Goal: Transaction & Acquisition: Obtain resource

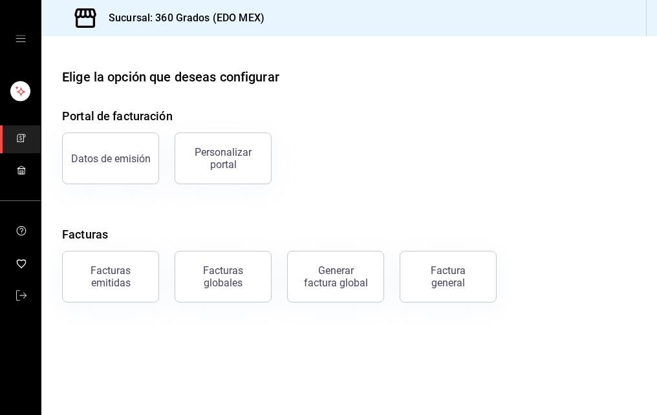
click at [549, 171] on div "Datos de emisión Personalizar portal" at bounding box center [342, 150] width 590 height 67
click at [107, 278] on div "Facturas emitidas" at bounding box center [110, 277] width 80 height 25
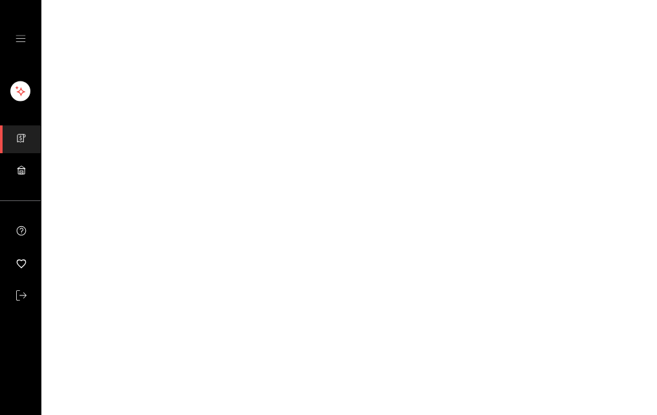
click at [107, 0] on html "GANA 1 MES GRATIS EN TU SUSCRIPCIÓN AQUÍ ¿Recuerdas cómo empezó tu restaurante?…" at bounding box center [328, 0] width 657 height 0
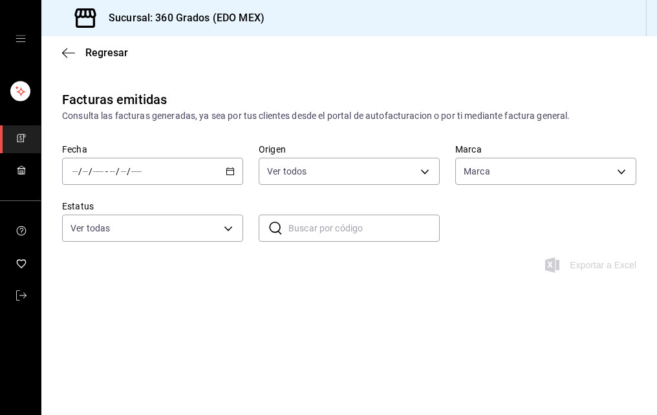
type input "64470fbb-86f5-49f0-8469-f4da33cee7c2,68e228ad-f537-4e5a-8ef6-fbda4ada7cd4"
click at [80, 169] on span "/" at bounding box center [80, 171] width 4 height 10
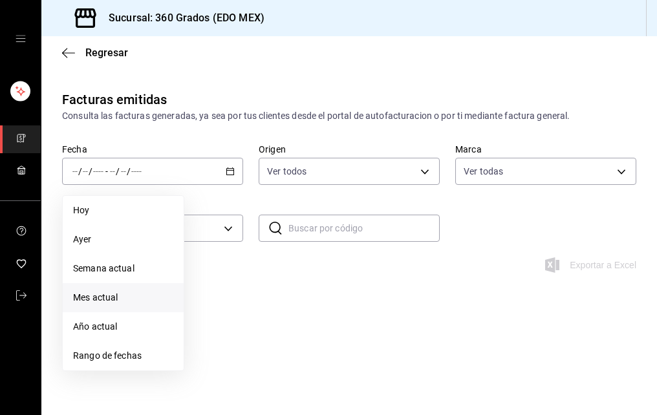
click at [98, 297] on span "Mes actual" at bounding box center [123, 298] width 100 height 14
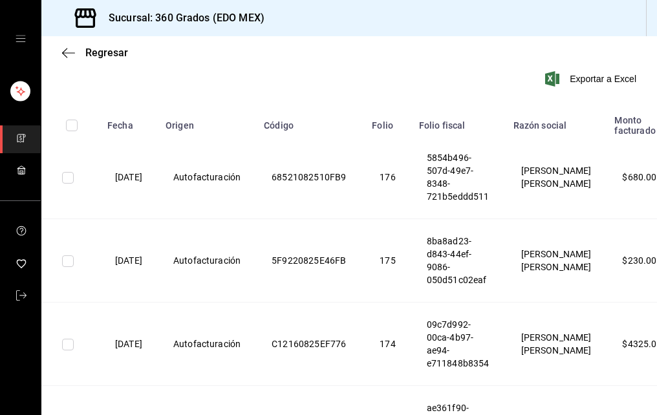
scroll to position [582, 0]
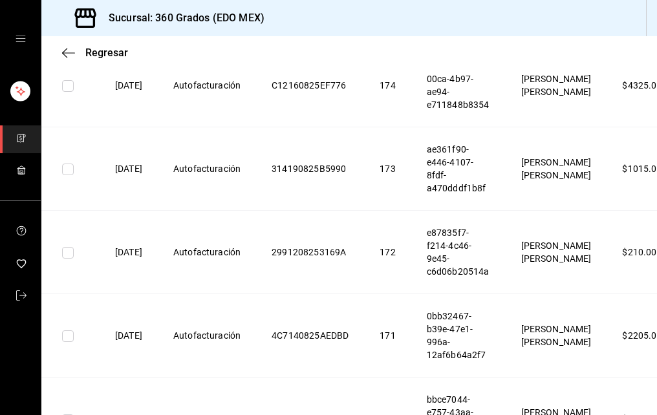
click at [625, 415] on html "Sucursal: 360 Grados (EDO MEX) Regresar Facturas emitidas Consulta las facturas…" at bounding box center [328, 207] width 657 height 415
click at [625, 413] on th "$ 450.00" at bounding box center [642, 419] width 70 height 83
drag, startPoint x: 625, startPoint y: 413, endPoint x: 592, endPoint y: 415, distance: 33.0
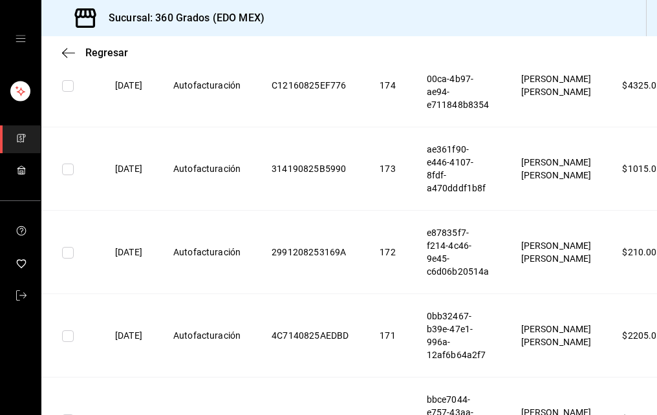
click at [592, 415] on th "[PERSON_NAME] [PERSON_NAME]" at bounding box center [557, 419] width 102 height 83
drag, startPoint x: 592, startPoint y: 415, endPoint x: 519, endPoint y: 416, distance: 73.1
click at [519, 415] on html "Sucursal: 360 Grados (EDO MEX) Regresar Facturas emitidas Consulta las facturas…" at bounding box center [328, 207] width 657 height 415
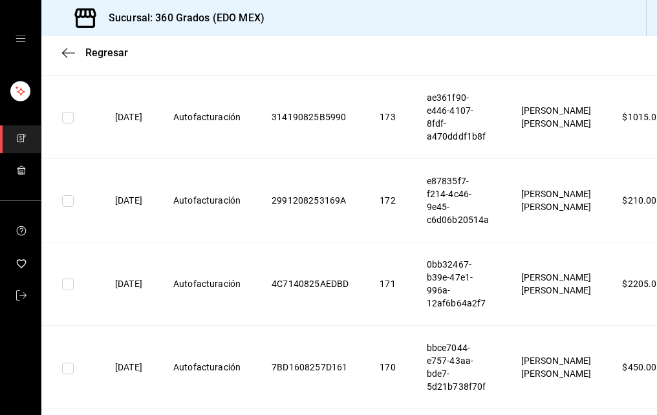
scroll to position [651, 0]
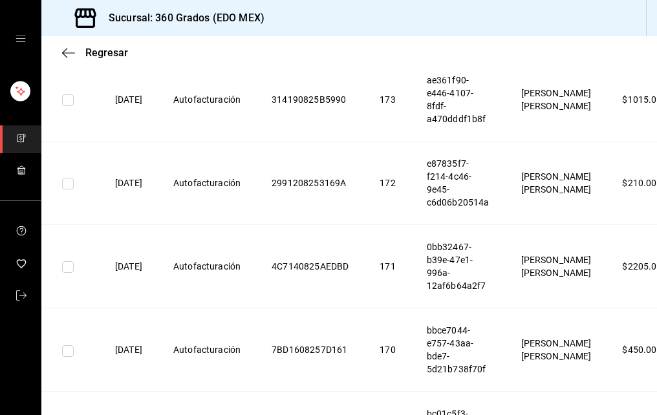
drag, startPoint x: 622, startPoint y: 414, endPoint x: 623, endPoint y: 420, distance: 6.5
click at [623, 415] on html "Sucursal: 360 Grados (EDO MEX) Regresar Facturas emitidas Consulta las facturas…" at bounding box center [328, 207] width 657 height 415
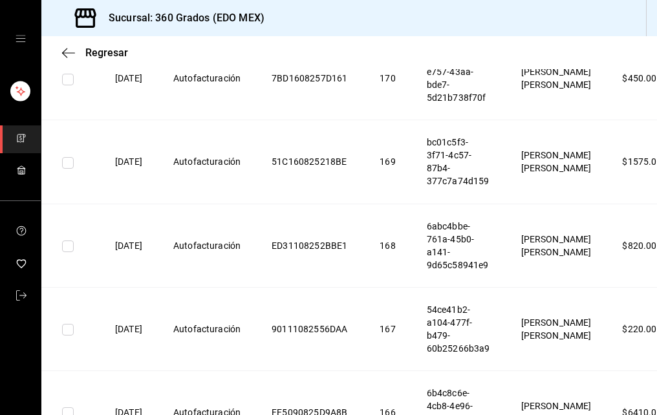
scroll to position [953, 0]
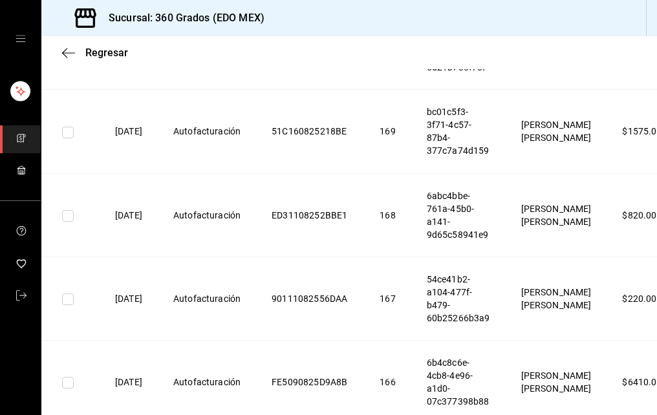
click at [61, 58] on div "Regresar" at bounding box center [349, 52] width 616 height 33
click at [66, 52] on icon "button" at bounding box center [68, 53] width 13 height 12
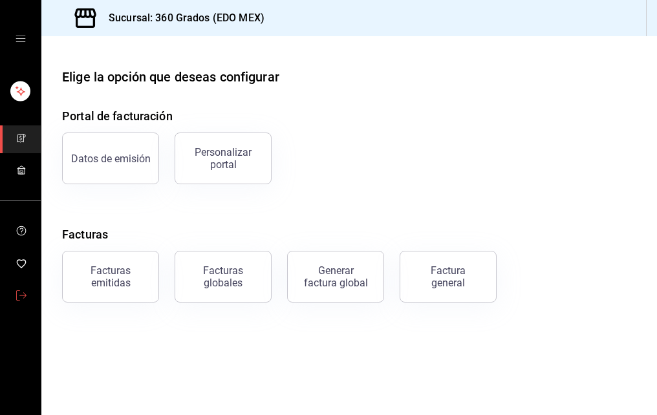
click at [19, 291] on icon "mailbox folders" at bounding box center [21, 295] width 10 height 10
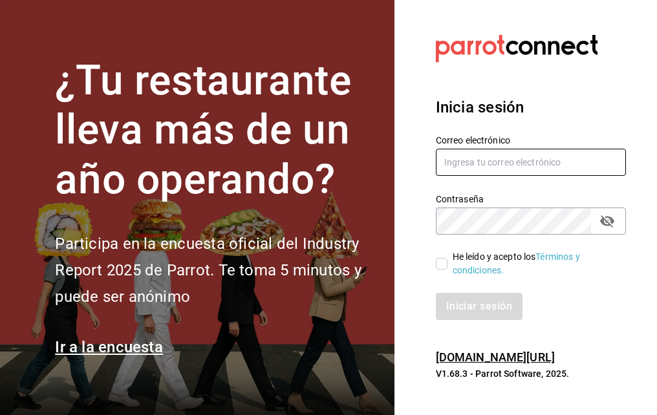
type input "[EMAIL_ADDRESS][DOMAIN_NAME]"
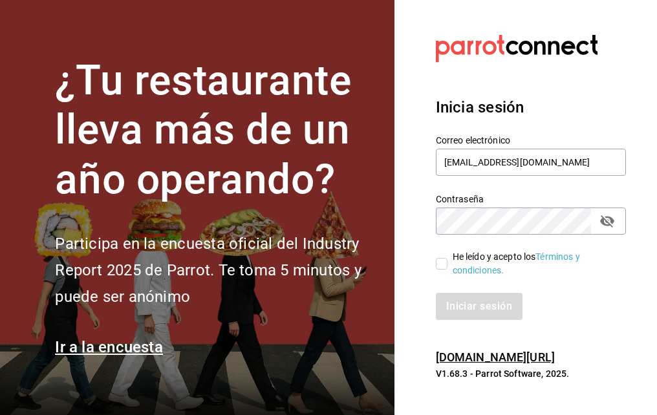
click at [440, 263] on input "He leído y acepto los Términos y condiciones." at bounding box center [442, 264] width 12 height 12
checkbox input "true"
click at [451, 300] on button "Iniciar sesión" at bounding box center [480, 306] width 88 height 27
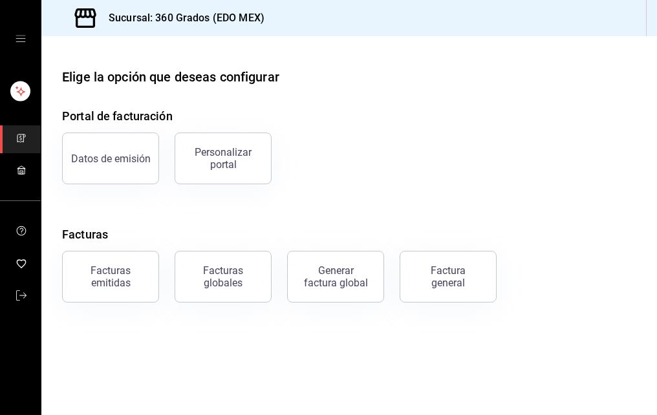
click at [19, 40] on icon "open drawer" at bounding box center [21, 39] width 10 height 10
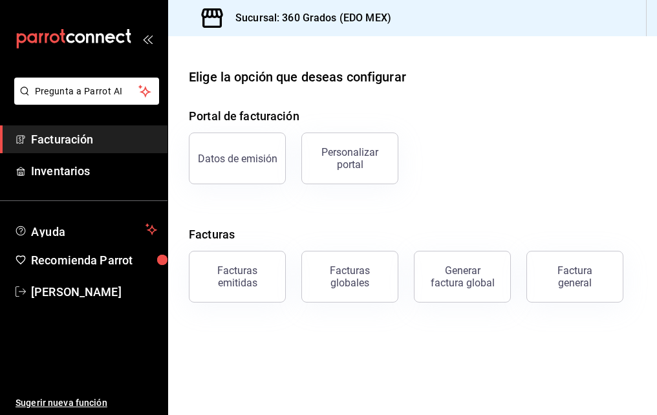
click at [84, 138] on span "Facturación" at bounding box center [94, 139] width 126 height 17
click at [117, 137] on span "Facturación" at bounding box center [94, 139] width 126 height 17
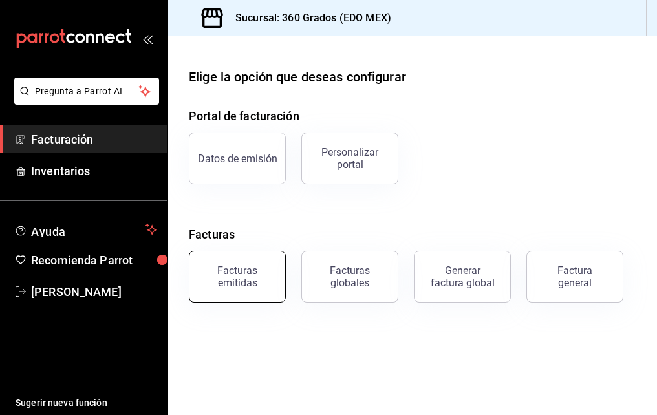
click at [224, 268] on div "Facturas emitidas" at bounding box center [237, 277] width 80 height 25
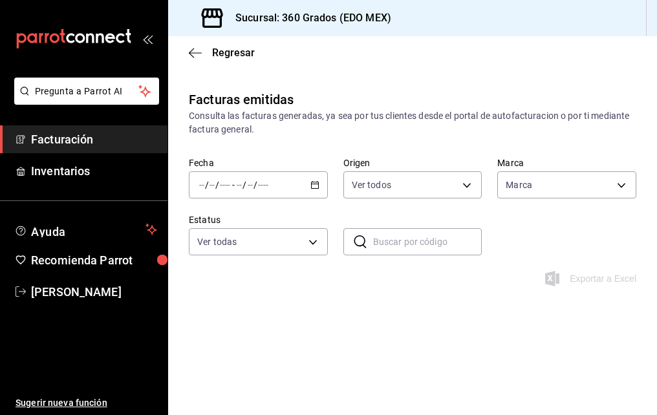
type input "64470fbb-86f5-49f0-8469-f4da33cee7c2,68e228ad-f537-4e5a-8ef6-fbda4ada7cd4"
click at [206, 184] on span "/" at bounding box center [207, 185] width 4 height 10
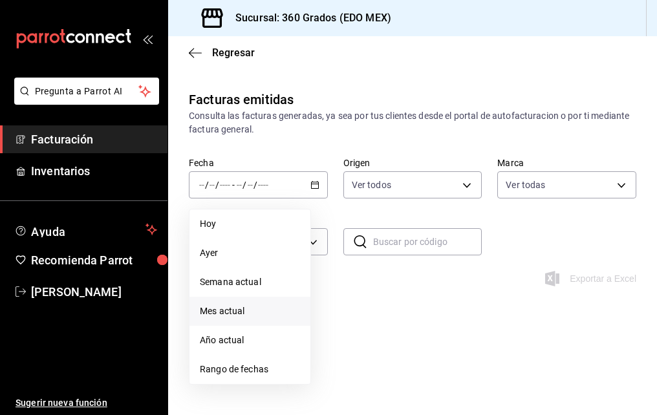
click at [213, 307] on span "Mes actual" at bounding box center [250, 312] width 100 height 14
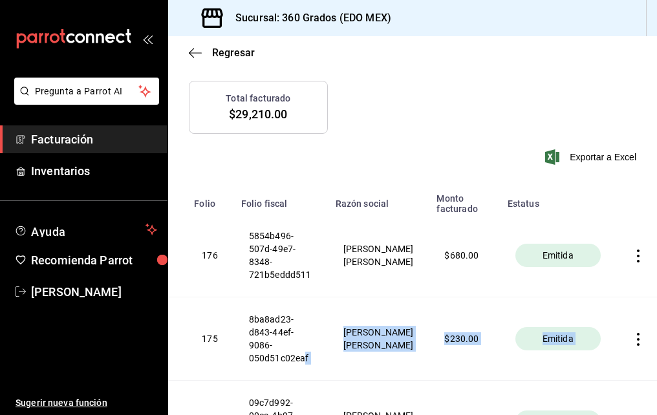
scroll to position [0, 323]
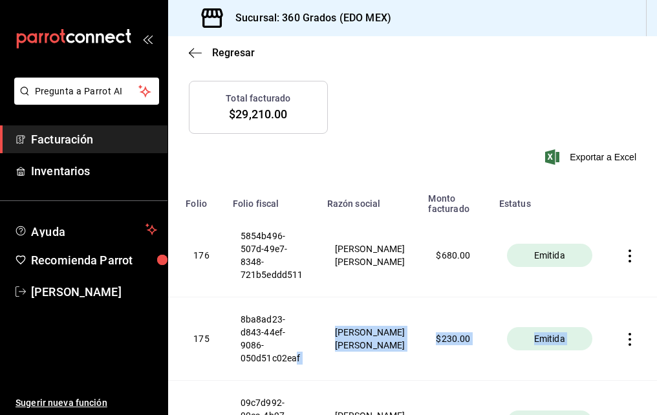
drag, startPoint x: 633, startPoint y: 380, endPoint x: 645, endPoint y: 330, distance: 51.5
click at [645, 330] on tr "25/08/2025 Autofacturación 5F9220825E46FB 175 8ba8ad23-d843-44ef-9086-050d51c02…" at bounding box center [256, 339] width 802 height 83
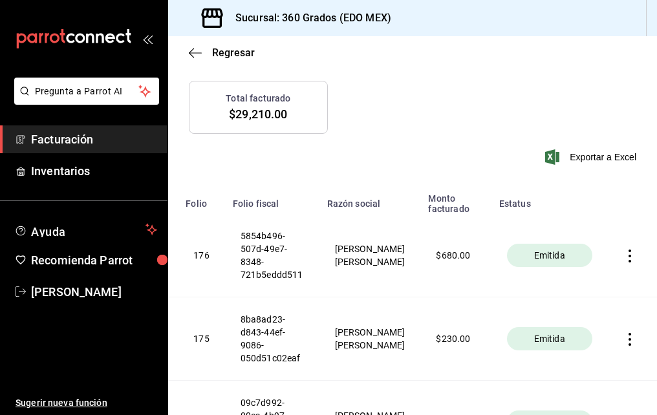
drag, startPoint x: 645, startPoint y: 330, endPoint x: 475, endPoint y: 292, distance: 174.3
click at [475, 292] on th "$ 680.00" at bounding box center [455, 255] width 70 height 83
click at [623, 257] on icon "button" at bounding box center [629, 256] width 13 height 13
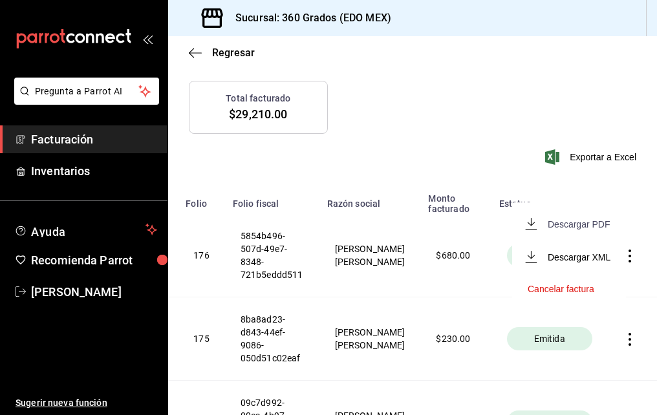
click at [565, 224] on div "Descargar PDF" at bounding box center [579, 224] width 62 height 10
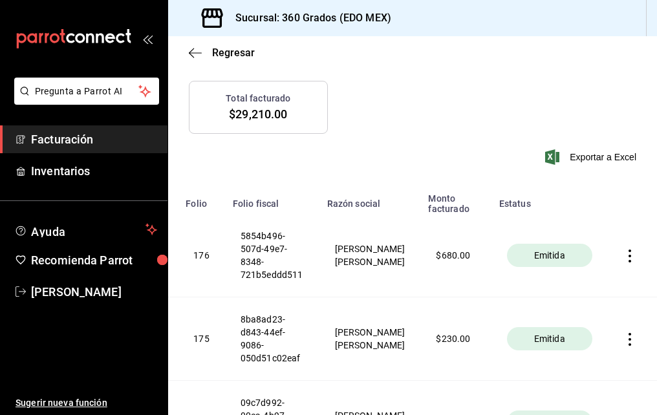
click at [629, 338] on icon "button" at bounding box center [630, 339] width 3 height 13
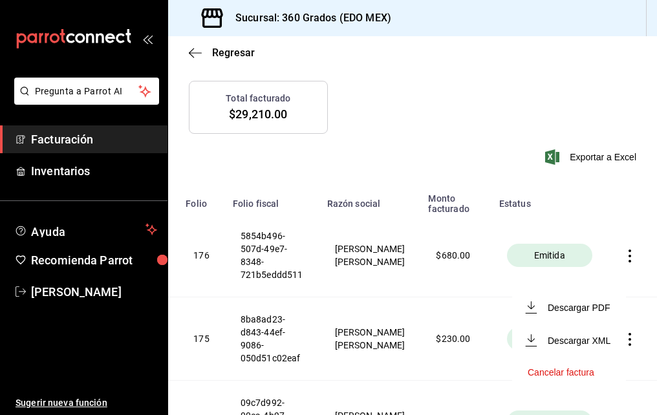
click at [620, 338] on li "Descargar XML" at bounding box center [569, 340] width 114 height 33
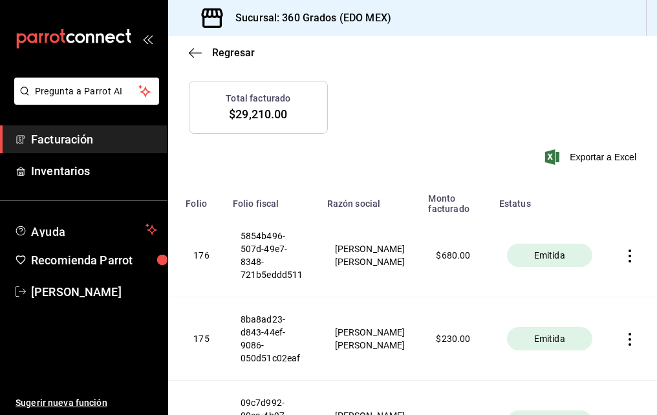
click at [623, 335] on icon "button" at bounding box center [629, 339] width 13 height 13
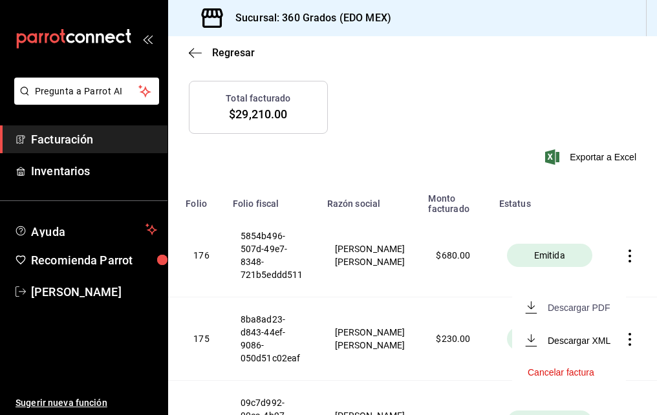
click at [560, 308] on div "Descargar PDF" at bounding box center [579, 308] width 62 height 10
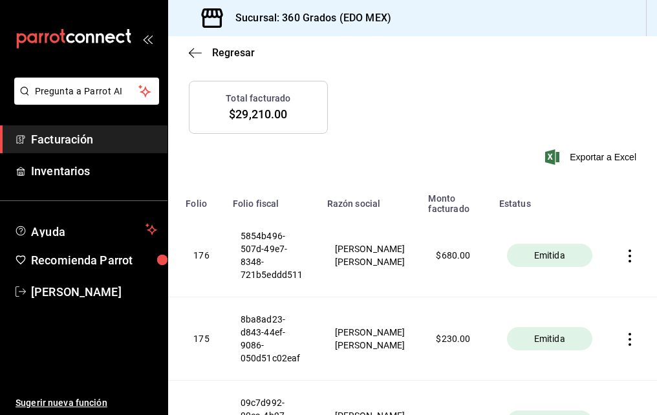
scroll to position [453, 0]
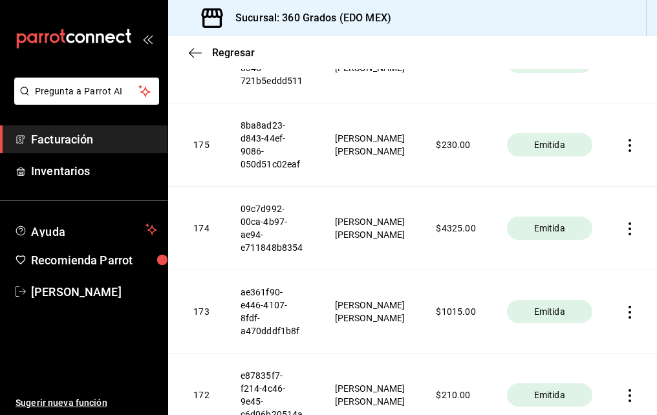
click at [629, 228] on icon "button" at bounding box center [630, 228] width 3 height 13
click at [568, 198] on div "Descargar PDF" at bounding box center [579, 197] width 62 height 10
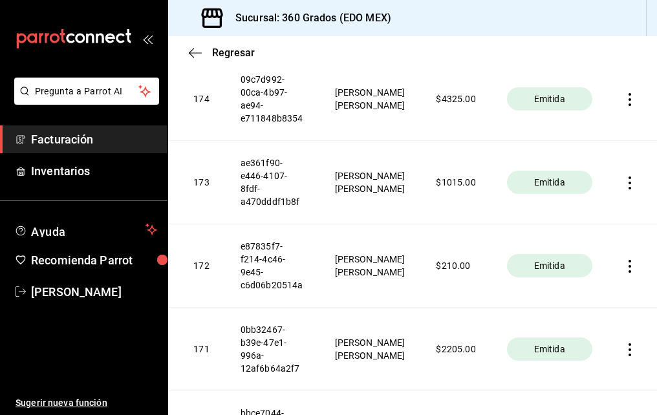
click at [623, 182] on icon "button" at bounding box center [629, 183] width 13 height 13
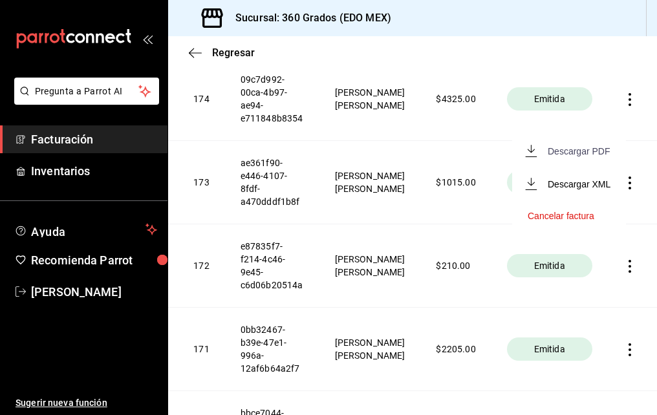
click at [563, 152] on div "Descargar PDF" at bounding box center [579, 151] width 62 height 10
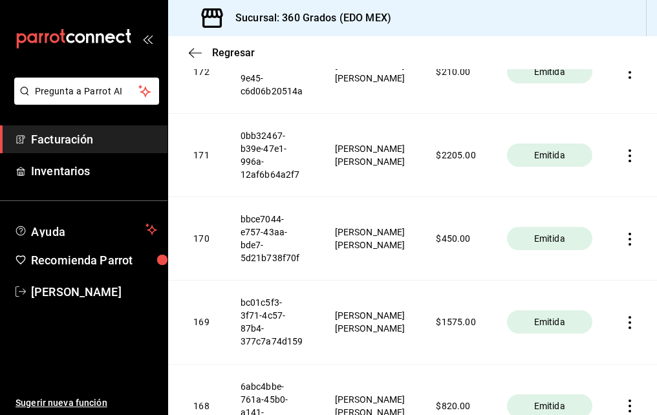
scroll to position [711, 0]
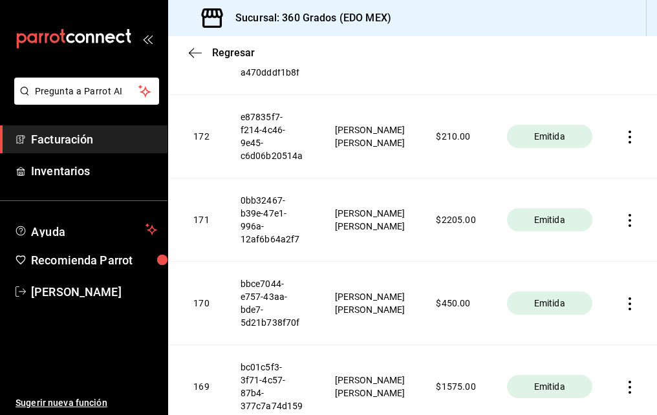
click at [623, 134] on icon "button" at bounding box center [629, 137] width 13 height 13
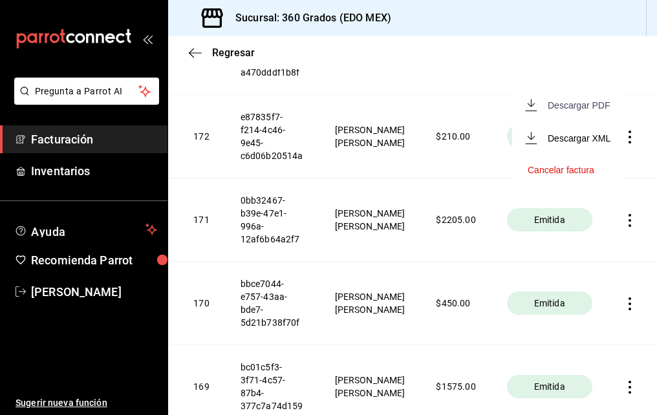
click at [561, 105] on div "Descargar PDF" at bounding box center [579, 105] width 62 height 10
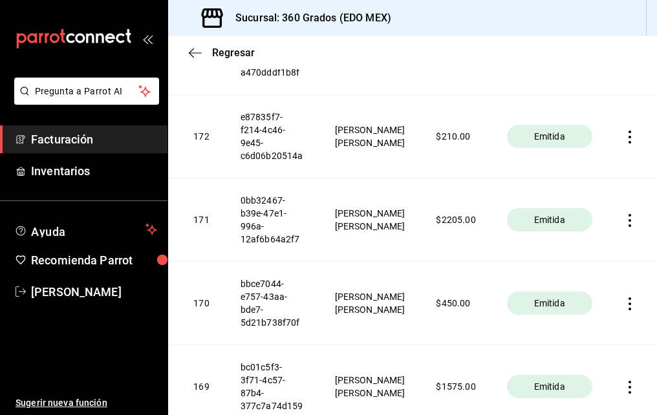
click at [623, 219] on icon "button" at bounding box center [629, 220] width 13 height 13
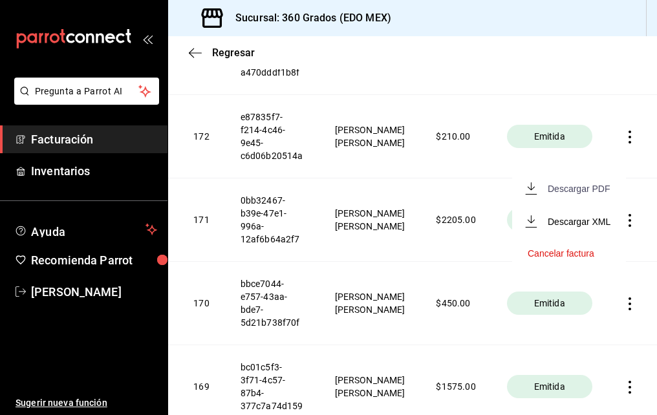
click at [563, 186] on div "Descargar PDF" at bounding box center [579, 189] width 62 height 10
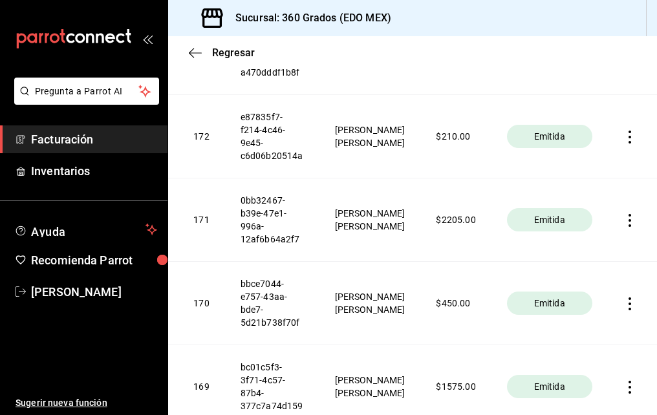
scroll to position [841, 0]
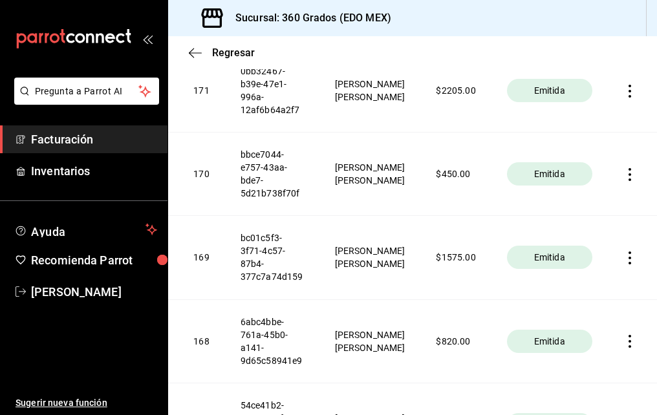
click at [623, 174] on icon "button" at bounding box center [629, 174] width 13 height 13
click at [581, 141] on div "Descargar PDF" at bounding box center [579, 143] width 62 height 10
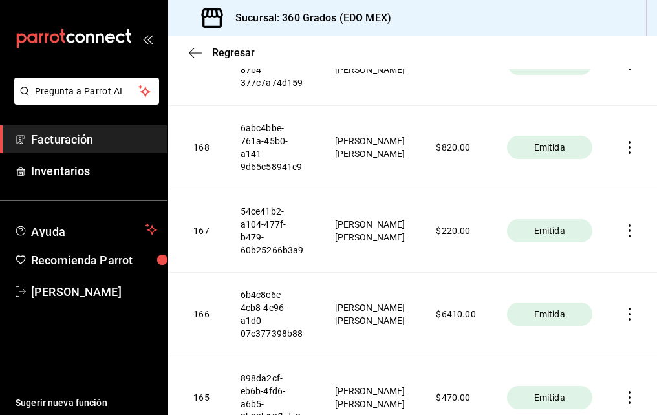
scroll to position [970, 0]
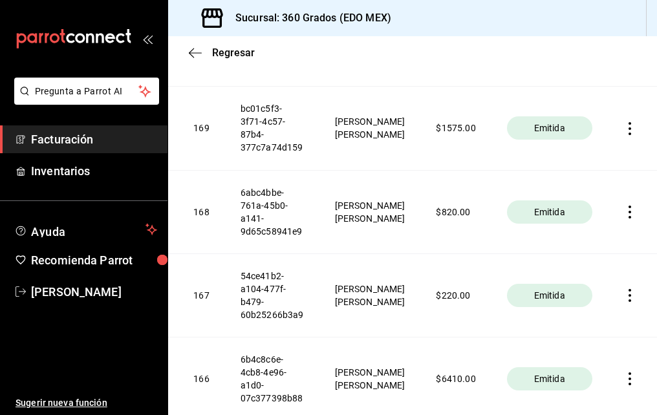
click at [629, 125] on icon "button" at bounding box center [630, 128] width 3 height 13
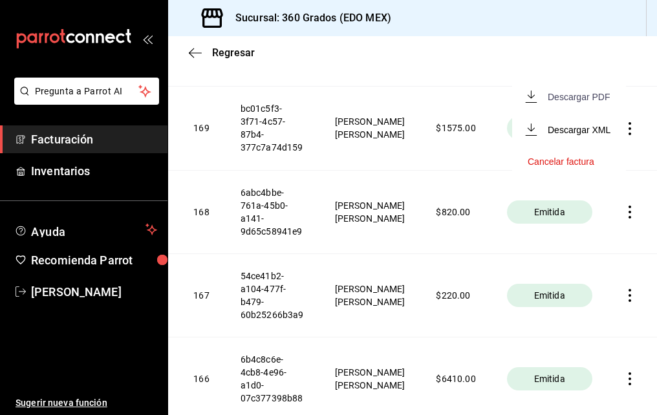
click at [578, 96] on div "Descargar PDF" at bounding box center [579, 97] width 62 height 10
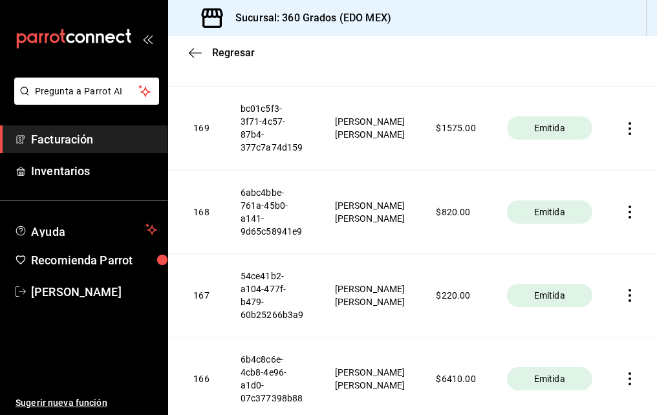
scroll to position [1099, 0]
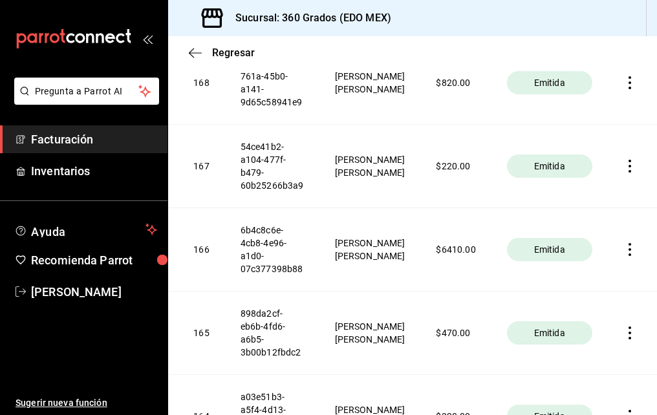
click at [629, 83] on icon "button" at bounding box center [630, 82] width 3 height 13
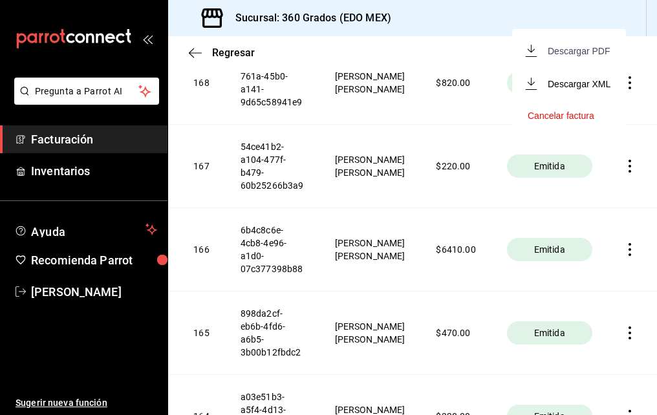
click at [548, 52] on div "Descargar PDF" at bounding box center [579, 51] width 62 height 10
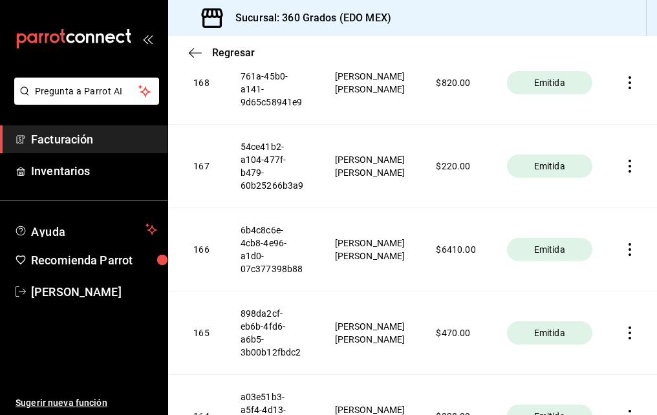
click at [623, 163] on icon "button" at bounding box center [629, 166] width 13 height 13
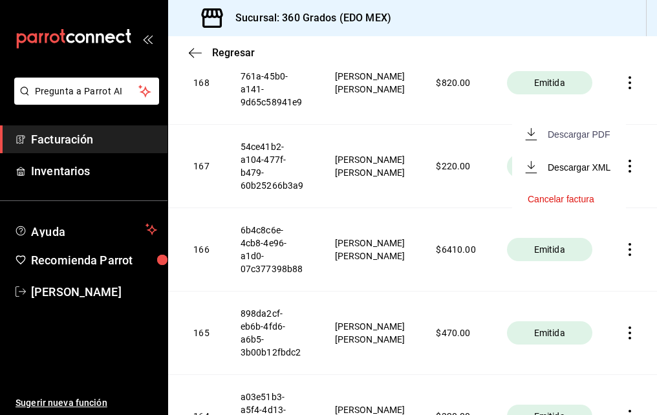
click at [580, 133] on div "Descargar PDF" at bounding box center [579, 134] width 62 height 10
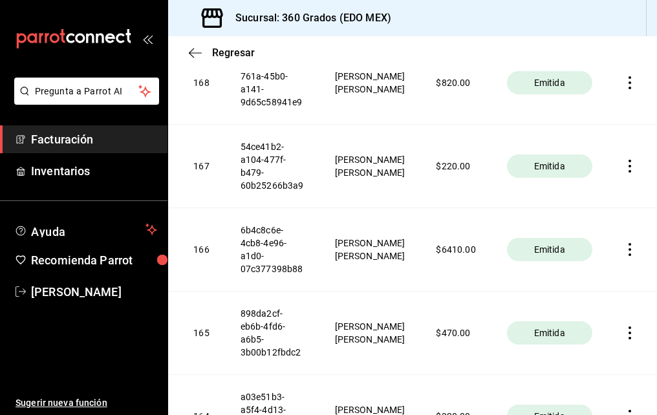
click at [623, 249] on icon "button" at bounding box center [629, 249] width 13 height 13
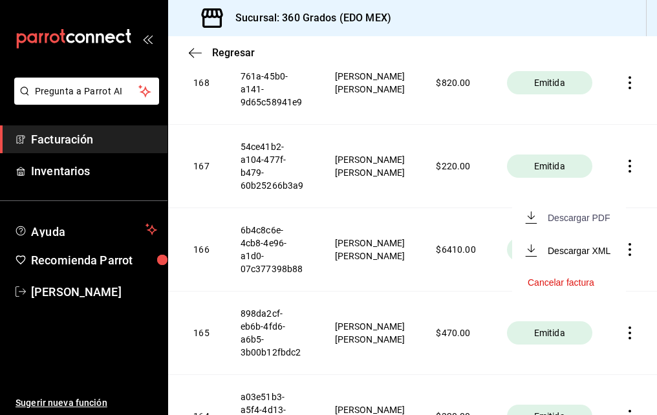
click at [565, 215] on div "Descargar PDF" at bounding box center [579, 218] width 62 height 10
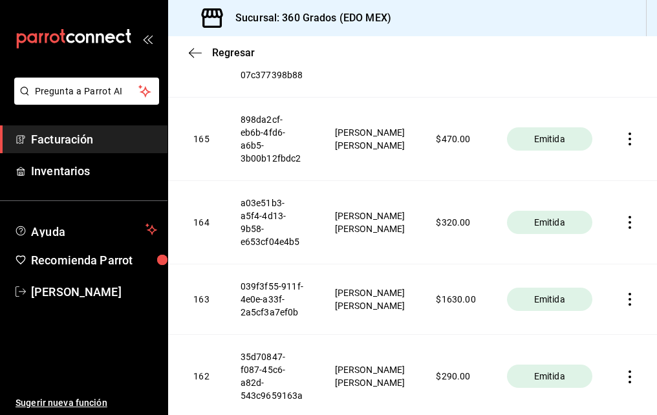
scroll to position [1164, 0]
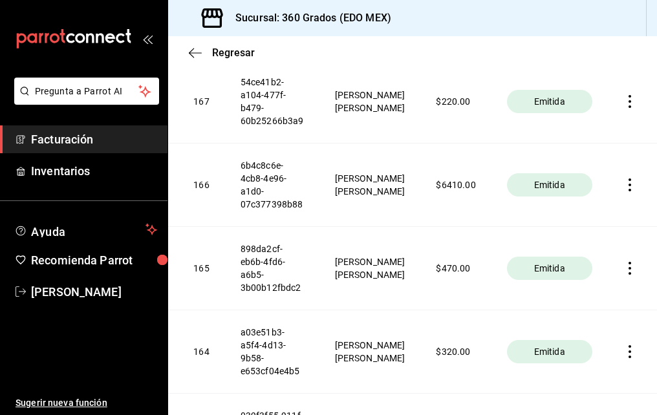
click at [623, 269] on icon "button" at bounding box center [629, 268] width 13 height 13
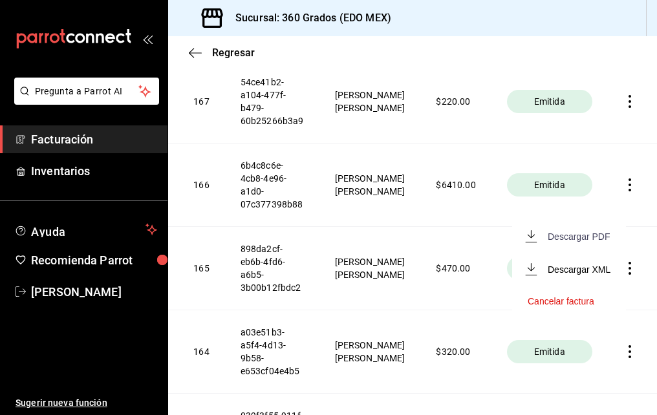
click at [559, 236] on div "Descargar PDF" at bounding box center [579, 237] width 62 height 10
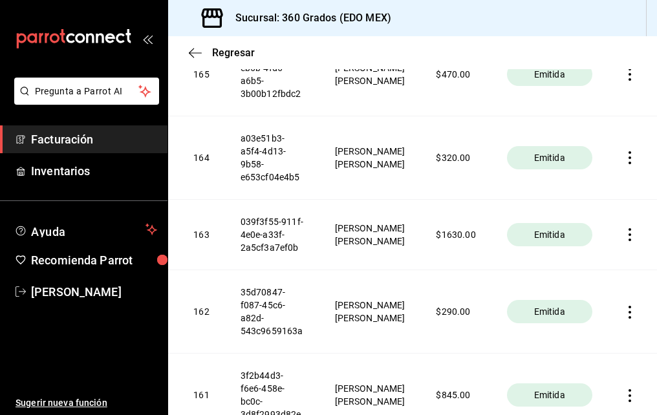
scroll to position [1423, 0]
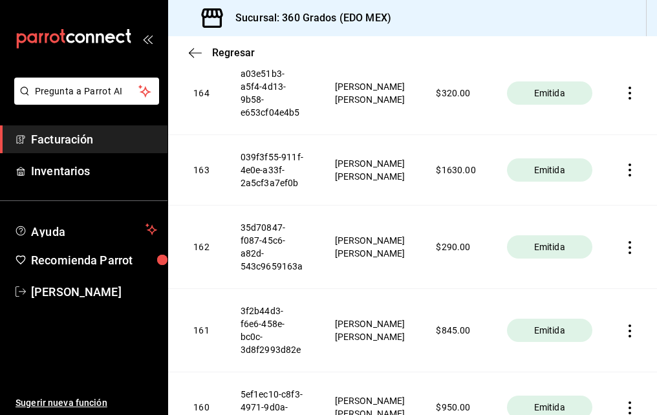
click at [623, 91] on icon "button" at bounding box center [629, 93] width 13 height 13
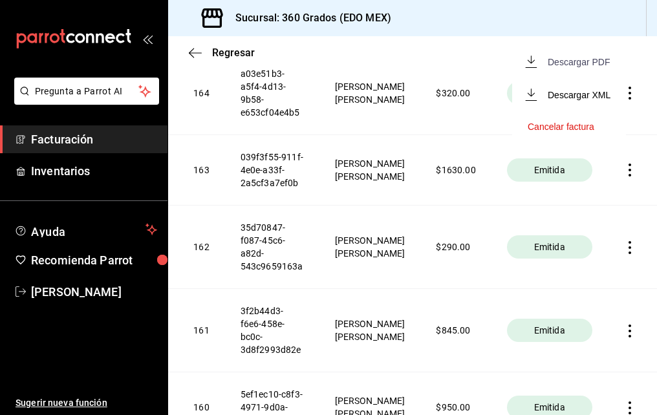
click at [566, 63] on div "Descargar PDF" at bounding box center [579, 62] width 62 height 10
